Goal: Task Accomplishment & Management: Manage account settings

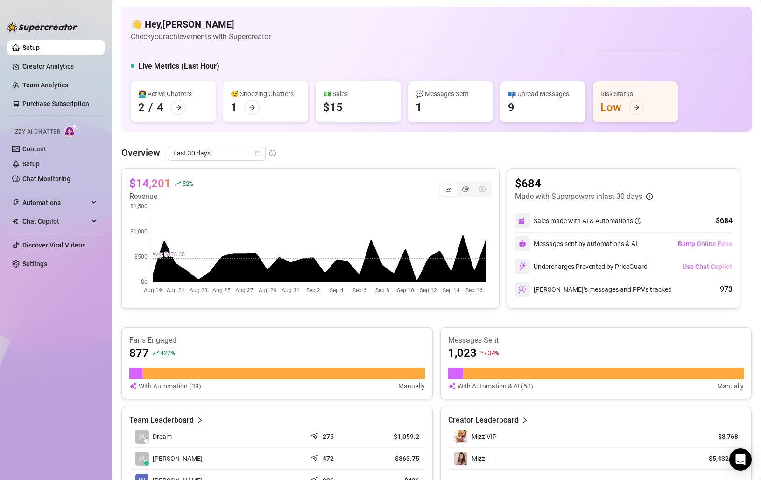
click at [35, 376] on ul "Setup Creator Analytics Team Analytics Purchase Subscription Izzy AI Chatter Co…" at bounding box center [55, 252] width 97 height 432
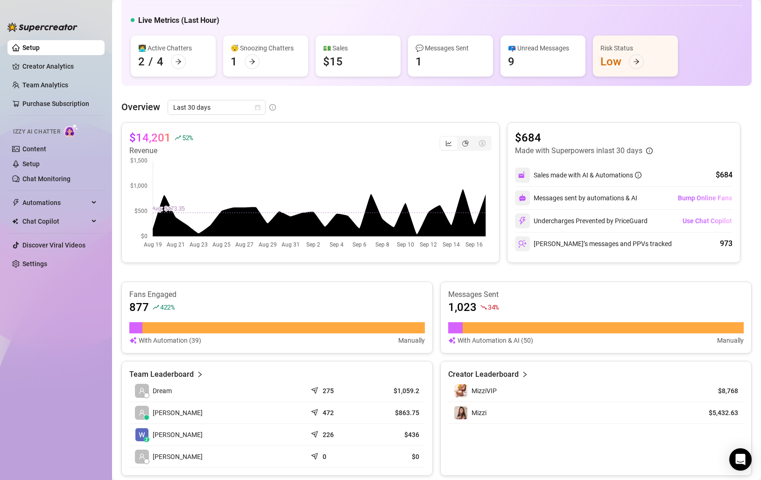
scroll to position [47, 0]
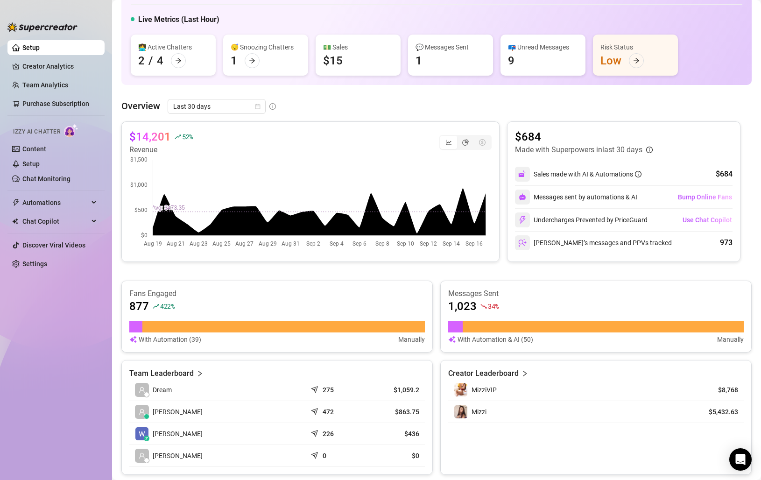
click at [575, 390] on div "MizziVIP" at bounding box center [569, 390] width 231 height 14
click at [576, 407] on div "Mizzi" at bounding box center [569, 412] width 231 height 14
drag, startPoint x: 575, startPoint y: 388, endPoint x: 579, endPoint y: 401, distance: 13.5
click at [575, 389] on div "MizziVIP" at bounding box center [569, 390] width 231 height 14
drag, startPoint x: 580, startPoint y: 410, endPoint x: 607, endPoint y: 408, distance: 27.6
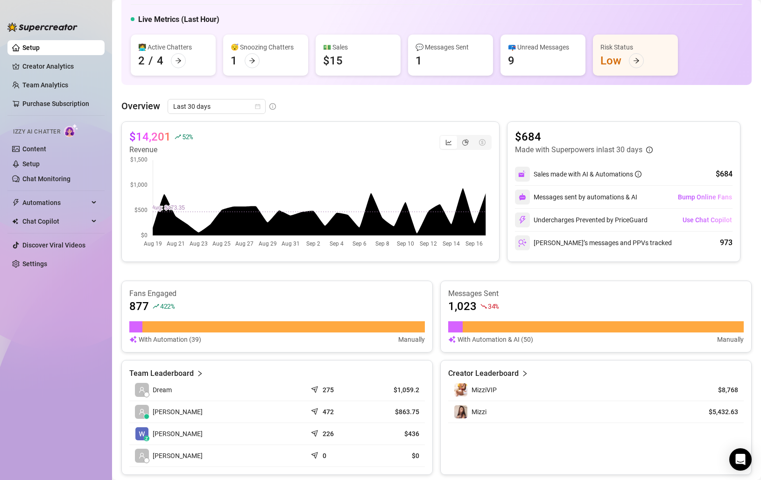
click at [581, 410] on div "Mizzi" at bounding box center [569, 412] width 231 height 14
